Goal: Transaction & Acquisition: Download file/media

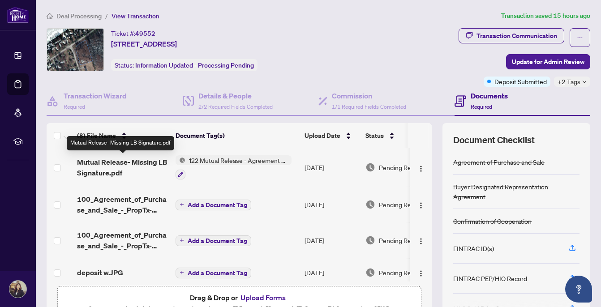
click at [164, 162] on span "Mutual Release- Missing LB Signature.pdf" at bounding box center [122, 168] width 91 height 22
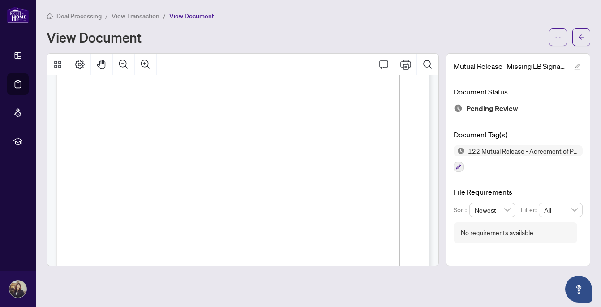
scroll to position [310, 0]
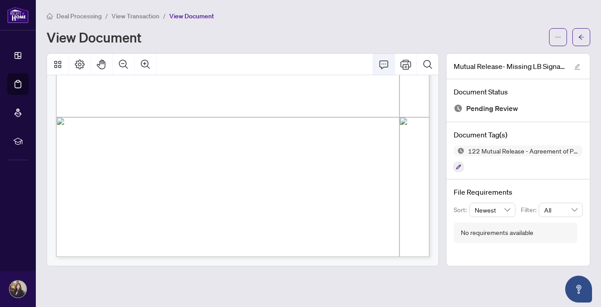
click at [384, 66] on icon "Comment" at bounding box center [383, 64] width 9 height 9
click at [383, 64] on icon "Comment" at bounding box center [384, 64] width 11 height 11
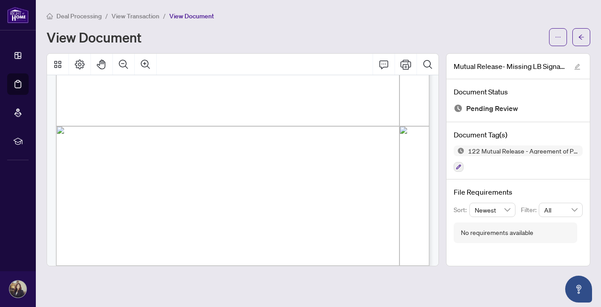
scroll to position [301, 0]
click at [389, 65] on icon "Comment" at bounding box center [384, 64] width 11 height 11
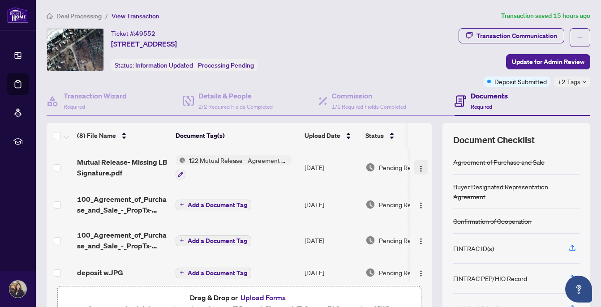
click at [421, 167] on img "button" at bounding box center [421, 168] width 7 height 7
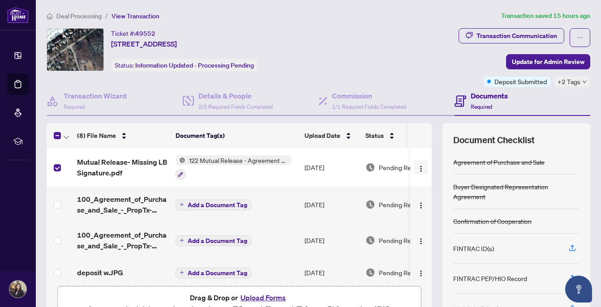
click at [422, 166] on img "button" at bounding box center [421, 168] width 7 height 7
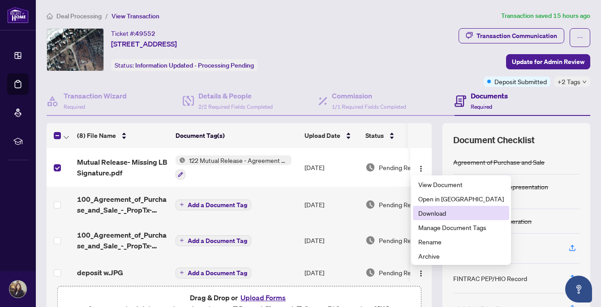
click at [425, 218] on span "Download" at bounding box center [461, 213] width 86 height 10
